Goal: Information Seeking & Learning: Learn about a topic

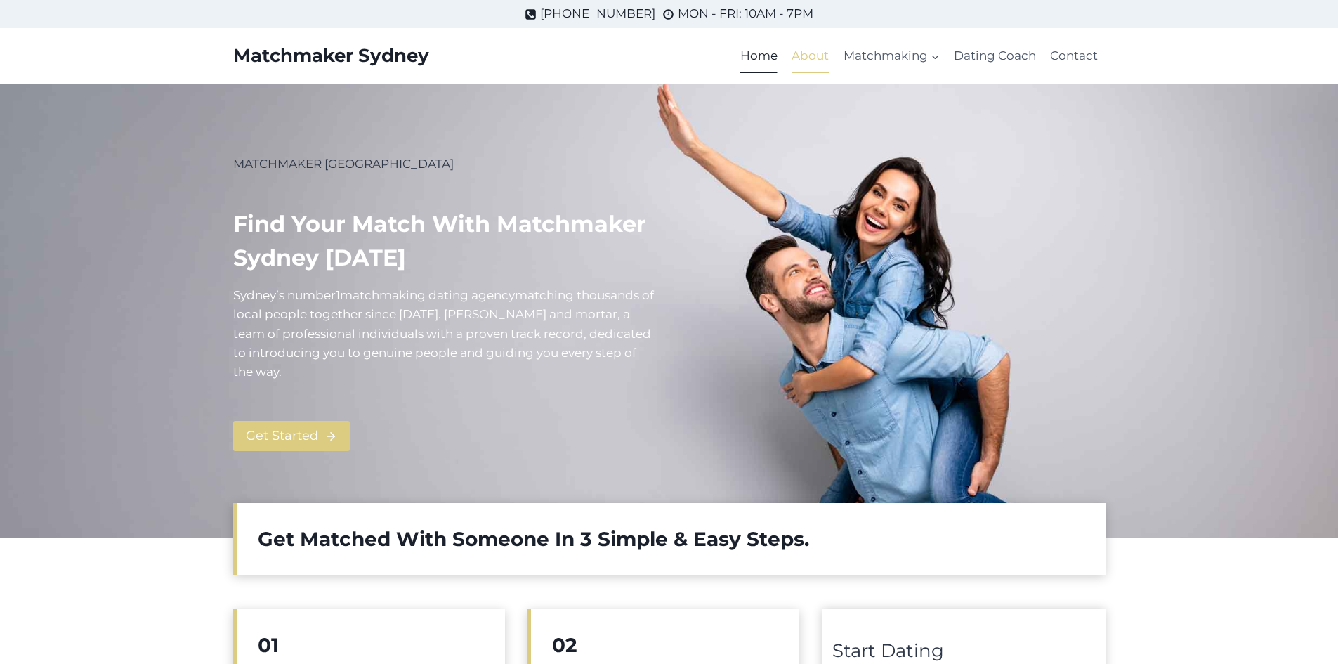
click at [800, 51] on link "About" at bounding box center [810, 56] width 51 height 34
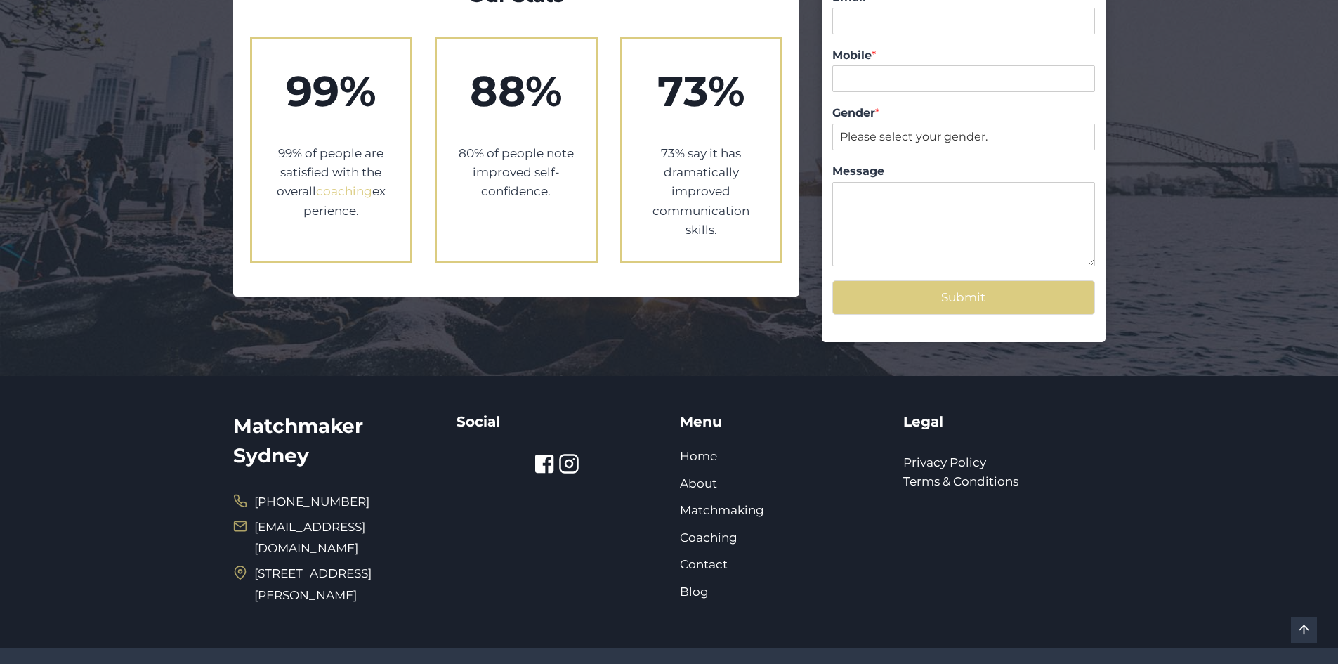
scroll to position [1520, 0]
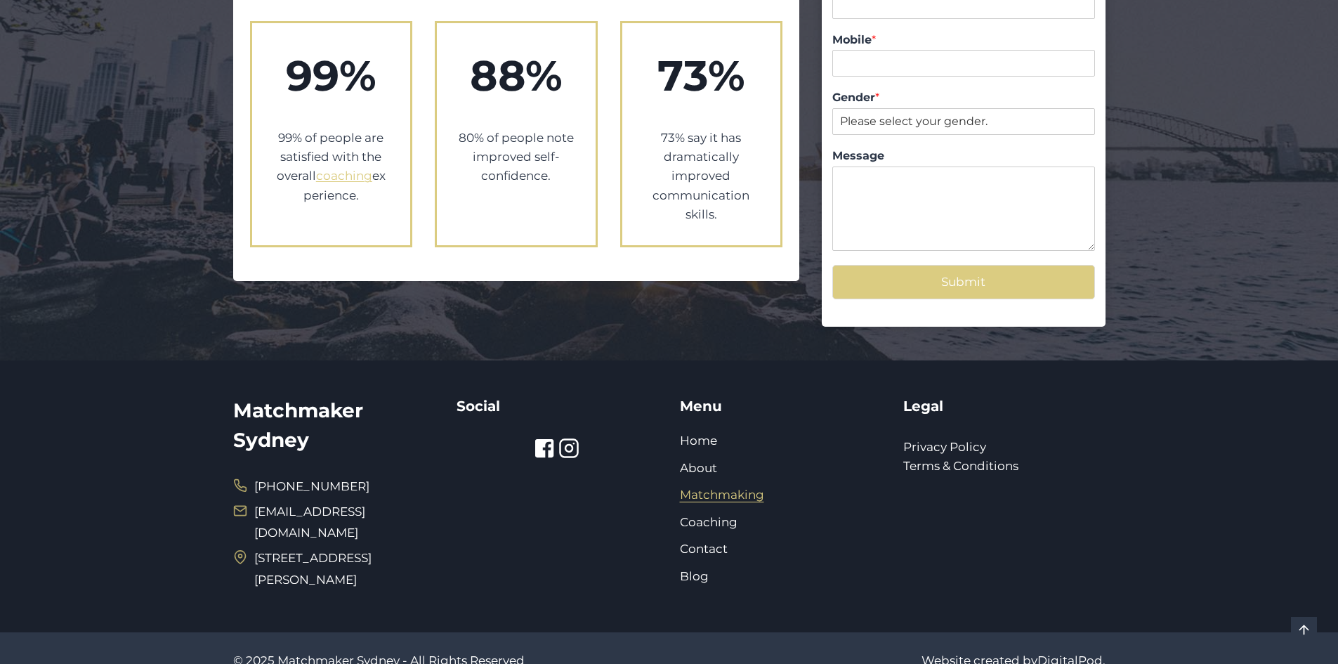
click at [714, 487] on link "Matchmaking" at bounding box center [722, 494] width 84 height 14
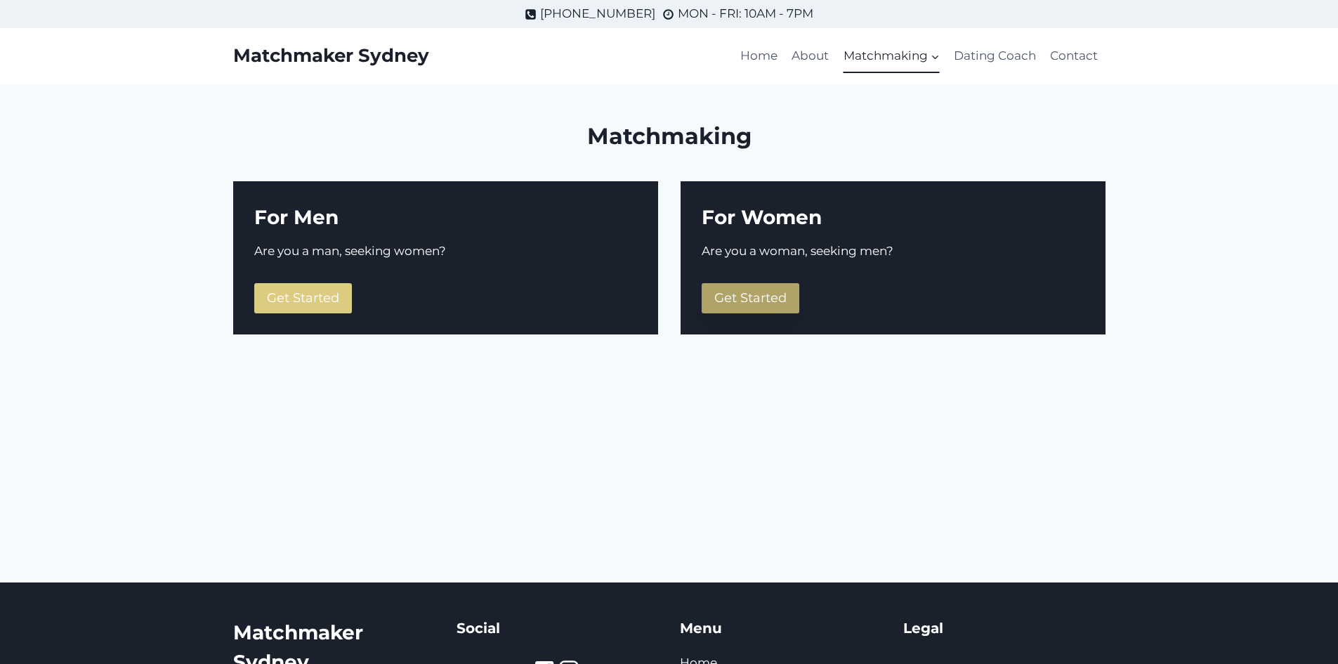
click at [767, 296] on span "Get Started" at bounding box center [750, 297] width 72 height 15
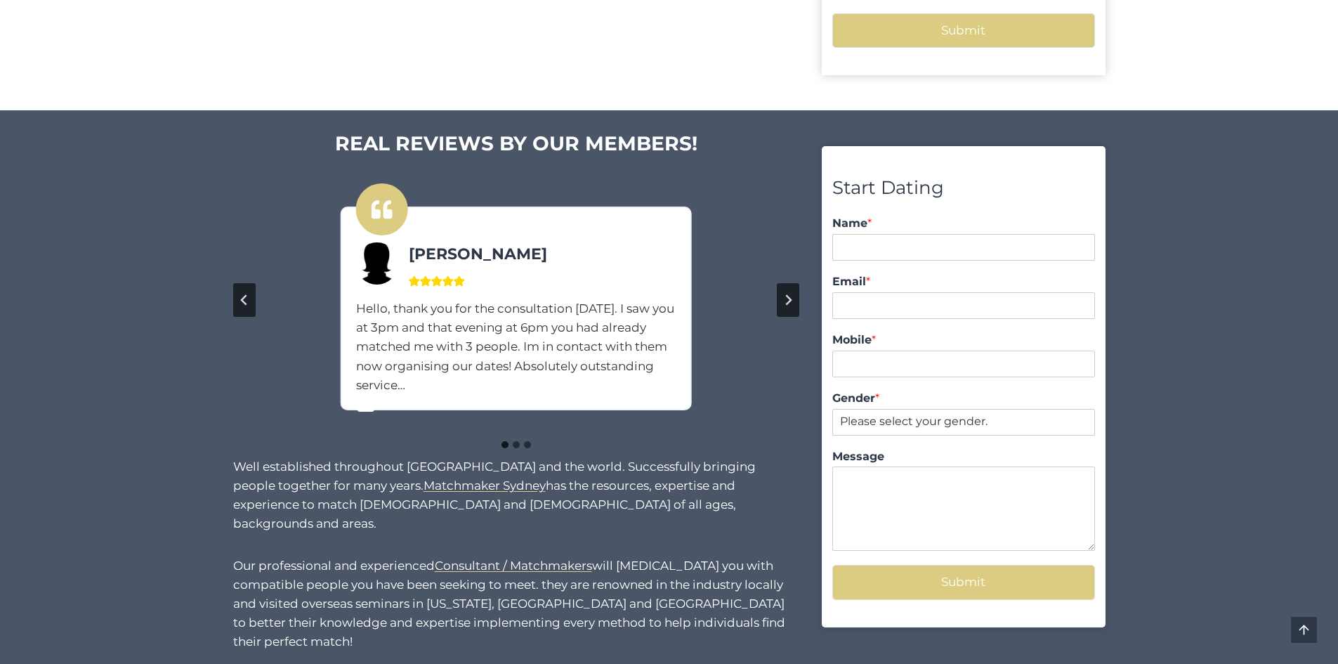
scroll to position [983, 0]
click at [783, 296] on icon "Next slide" at bounding box center [787, 299] width 11 height 11
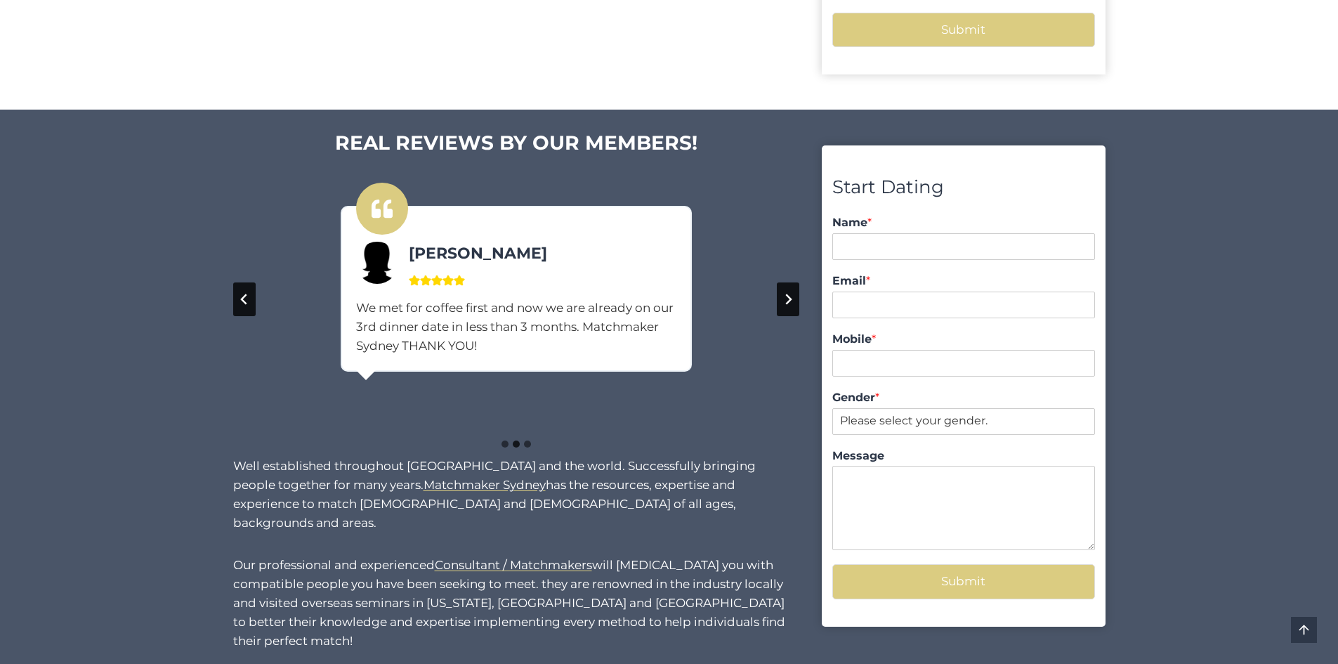
click at [787, 298] on icon "Next slide" at bounding box center [787, 299] width 11 height 11
click at [787, 298] on icon "Go to first slide" at bounding box center [787, 299] width 11 height 11
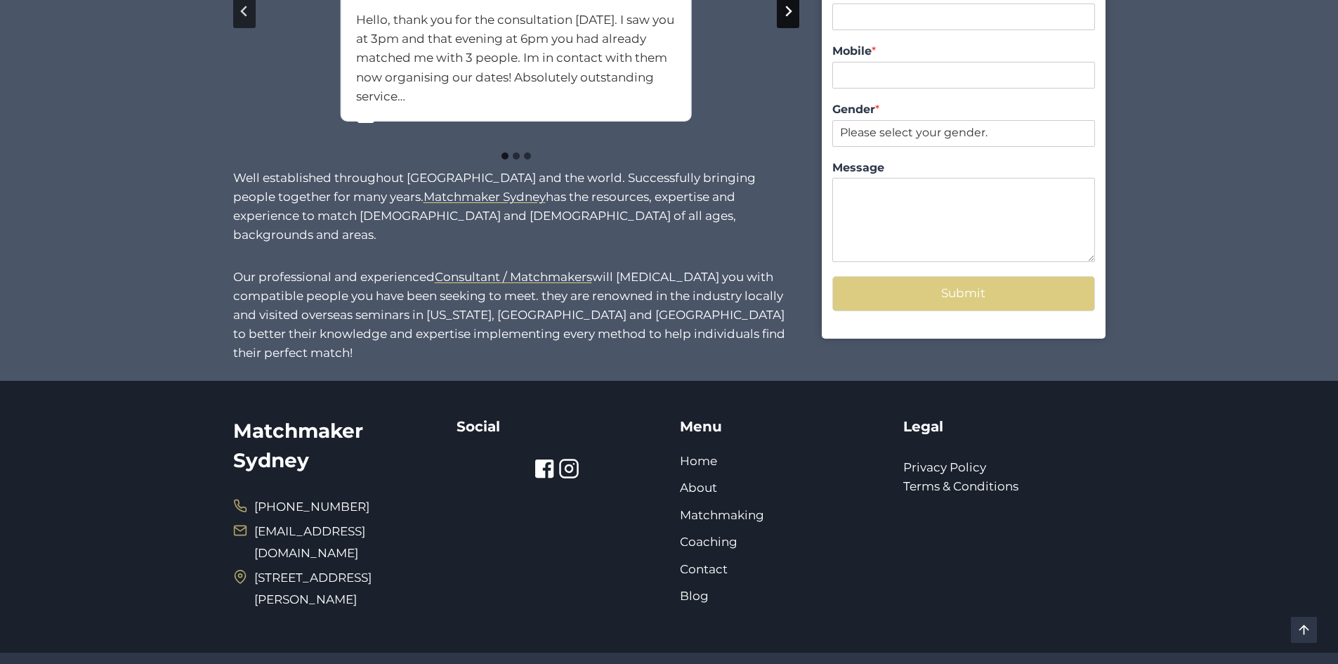
scroll to position [1304, 0]
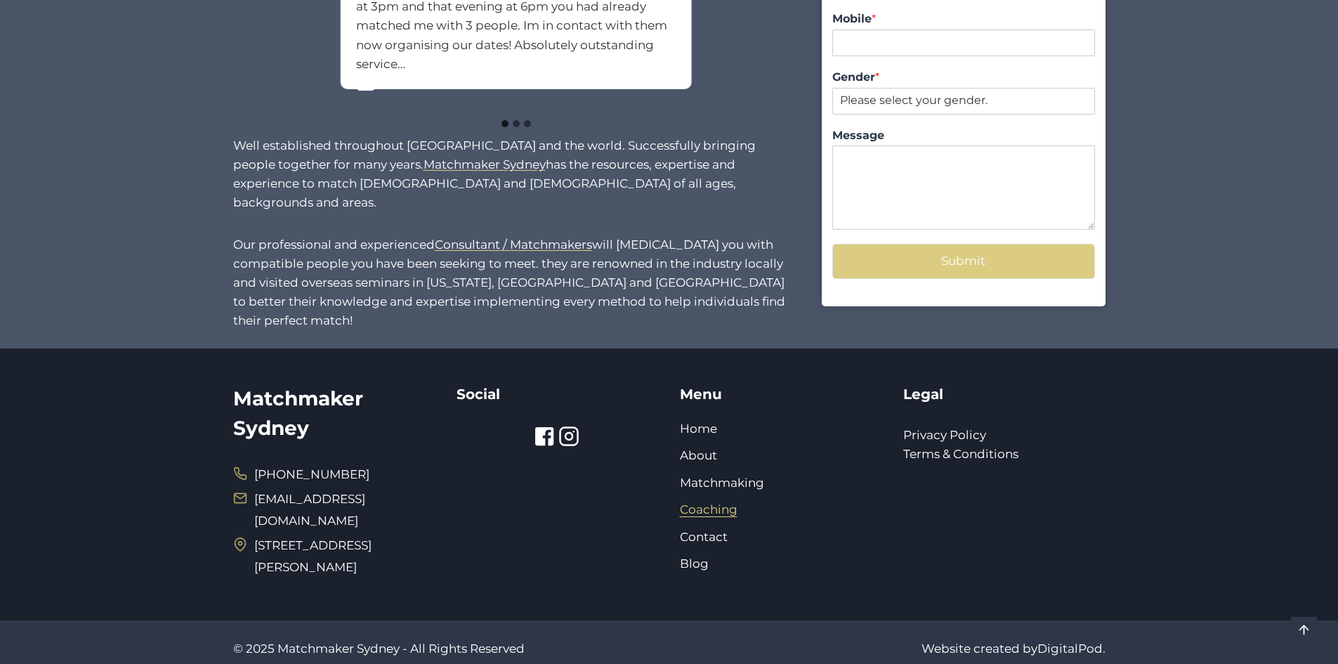
click at [712, 502] on link "Coaching" at bounding box center [709, 509] width 58 height 14
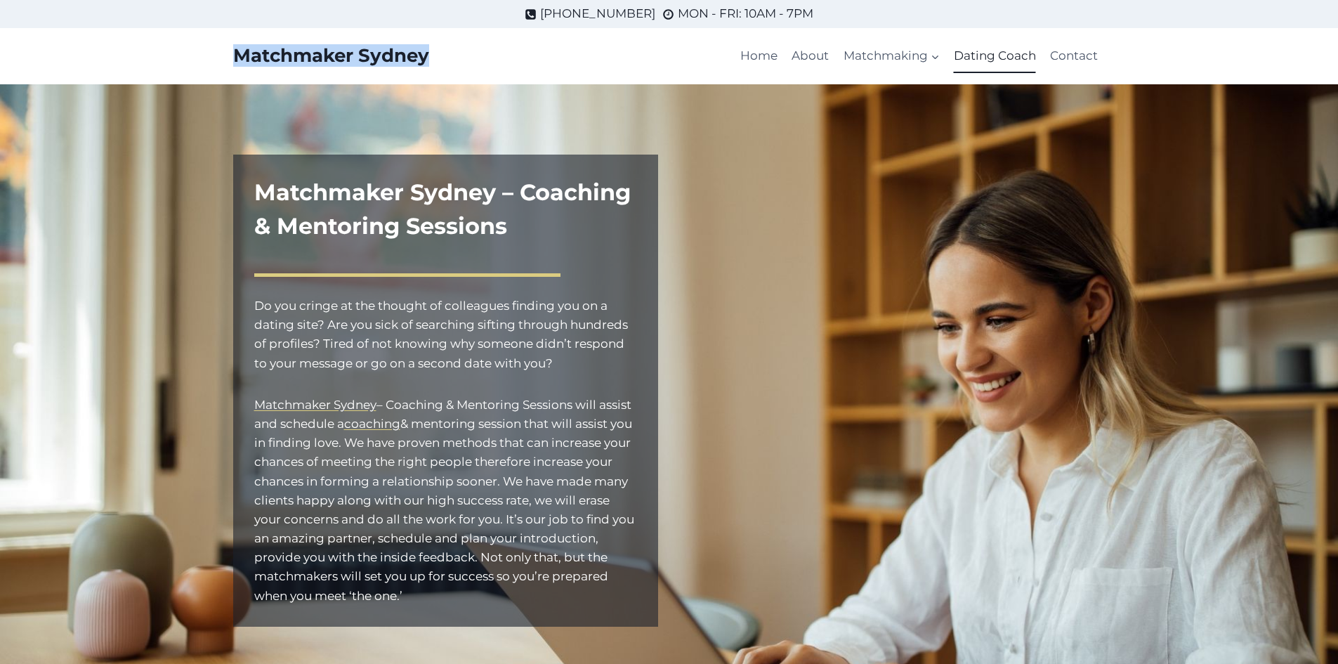
drag, startPoint x: 433, startPoint y: 55, endPoint x: 228, endPoint y: 59, distance: 205.1
click at [228, 59] on div "Matchmaker Sydney Home About Matchmaking Expand Matchmaking for Men Matchmaking…" at bounding box center [669, 56] width 906 height 56
copy p "Matchmaker Sydney"
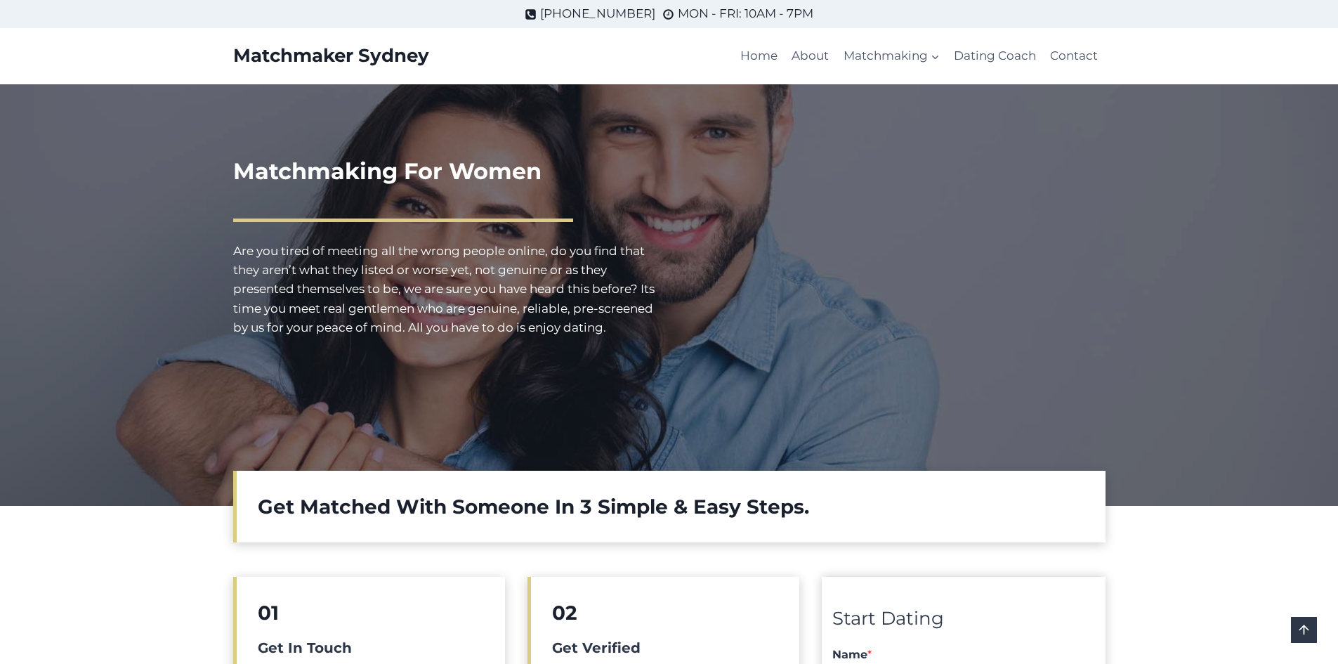
scroll to position [1304, 0]
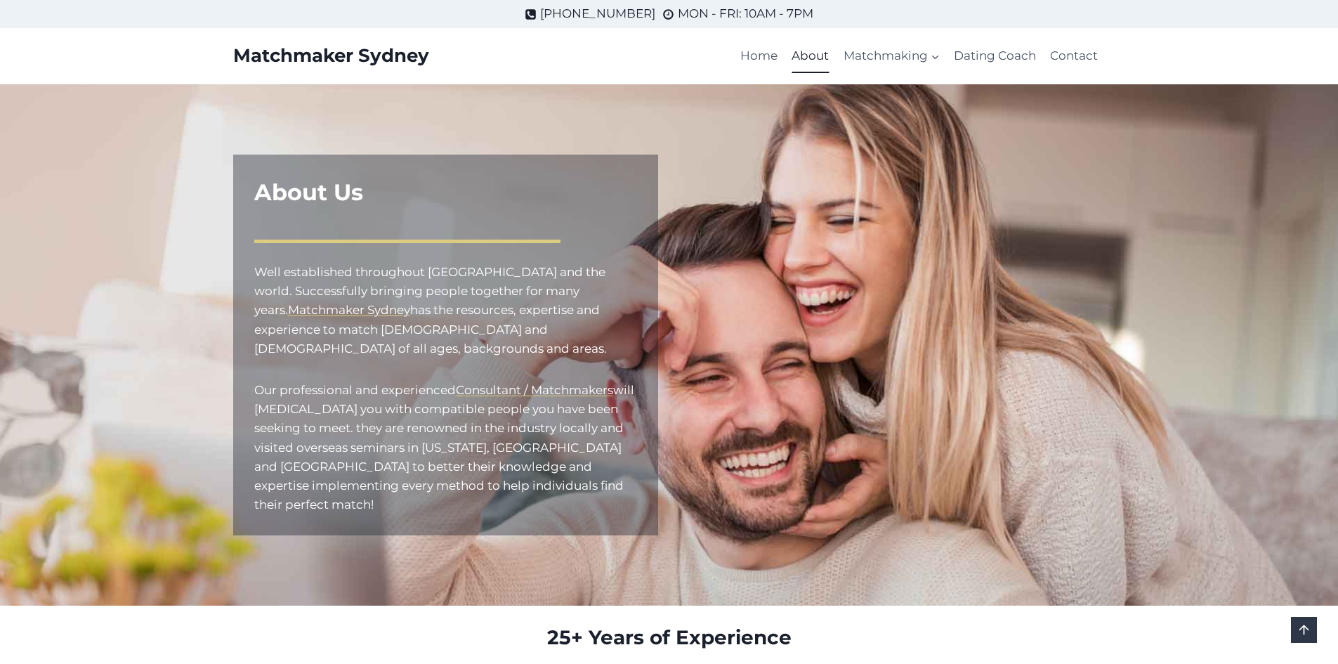
scroll to position [1520, 0]
